Goal: Transaction & Acquisition: Subscribe to service/newsletter

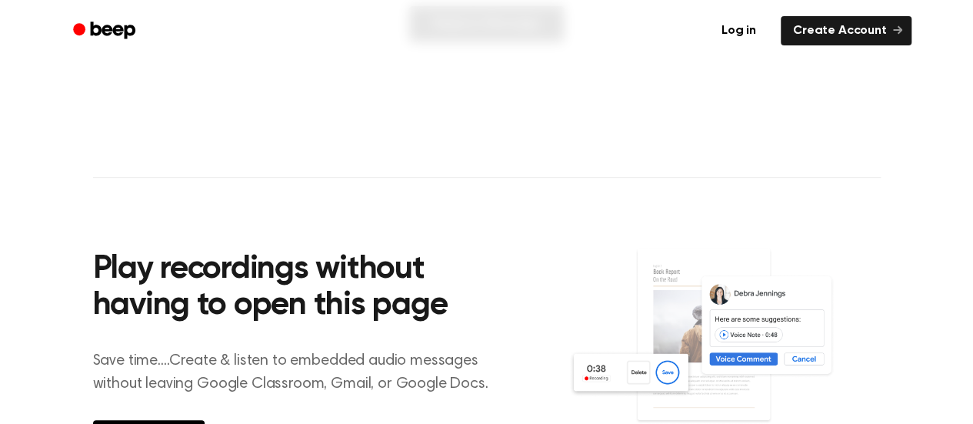
scroll to position [311, 0]
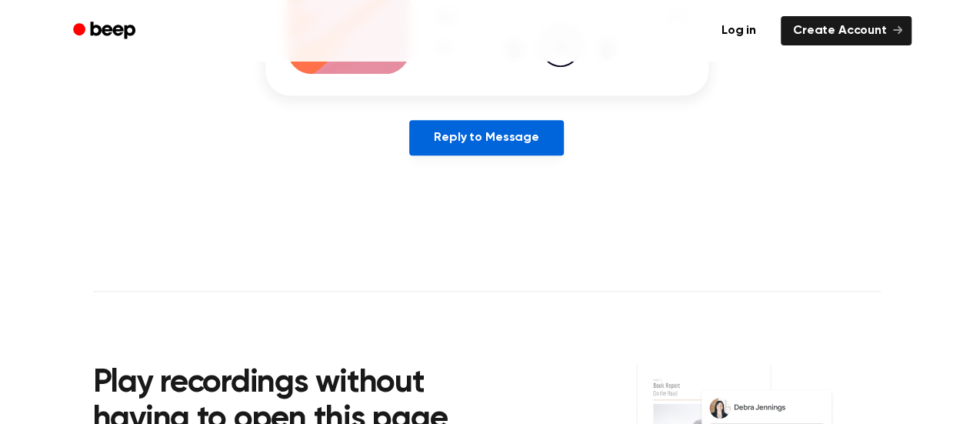
click at [502, 130] on link "Reply to Message" at bounding box center [486, 137] width 154 height 35
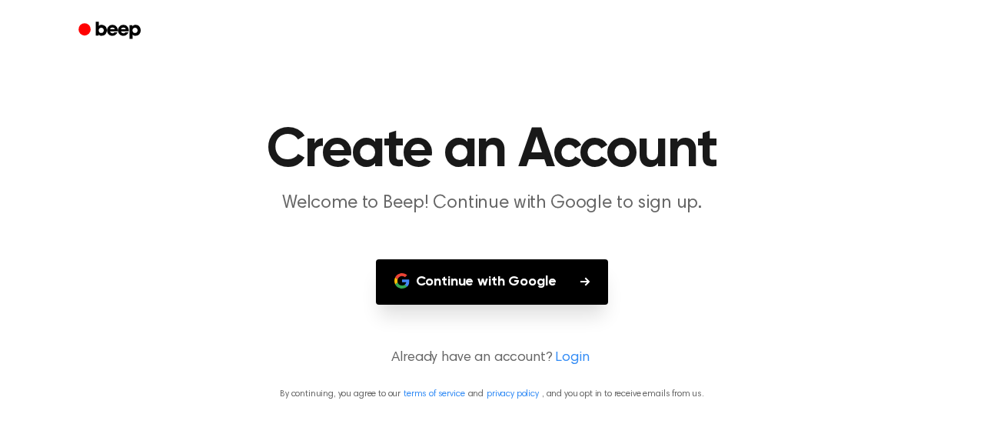
click at [524, 280] on button "Continue with Google" at bounding box center [492, 281] width 233 height 45
click at [546, 294] on button "Continue with Google" at bounding box center [492, 281] width 233 height 45
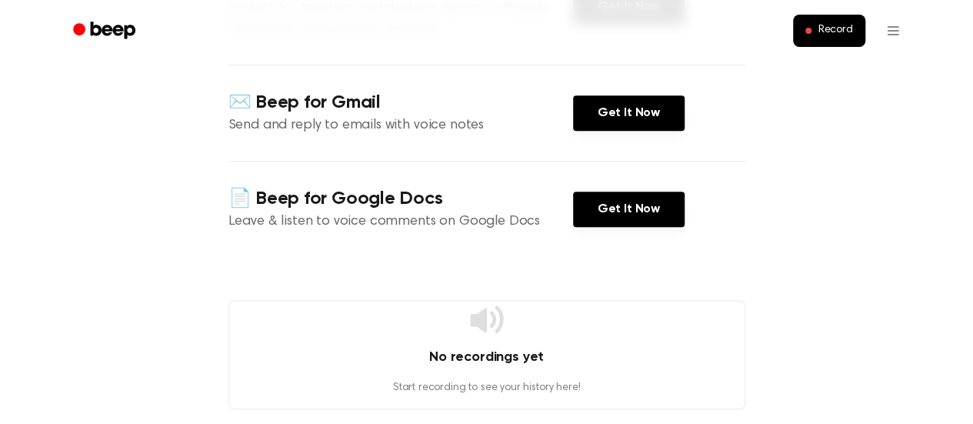
scroll to position [275, 0]
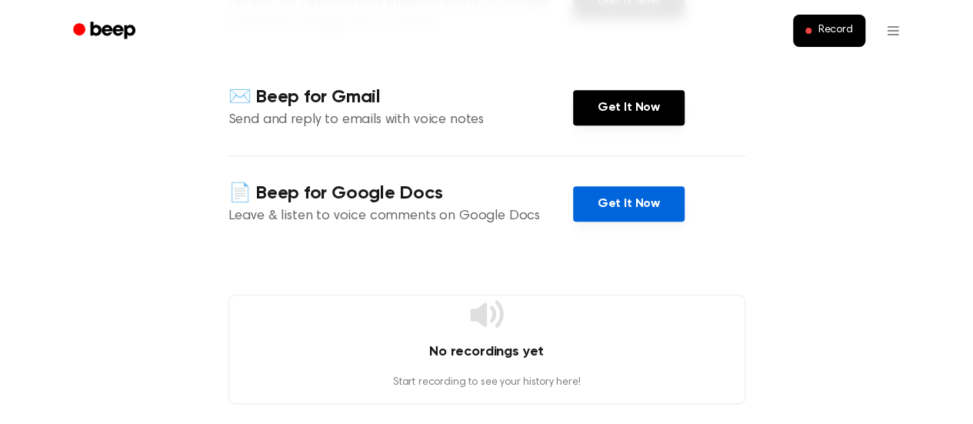
click at [633, 194] on link "Get It Now" at bounding box center [628, 203] width 111 height 35
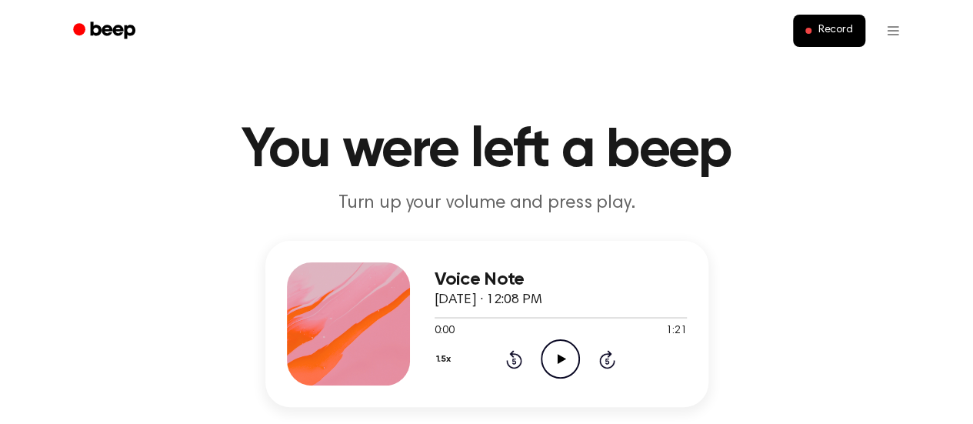
click at [554, 367] on icon "Play Audio" at bounding box center [560, 358] width 39 height 39
